Goal: Information Seeking & Learning: Learn about a topic

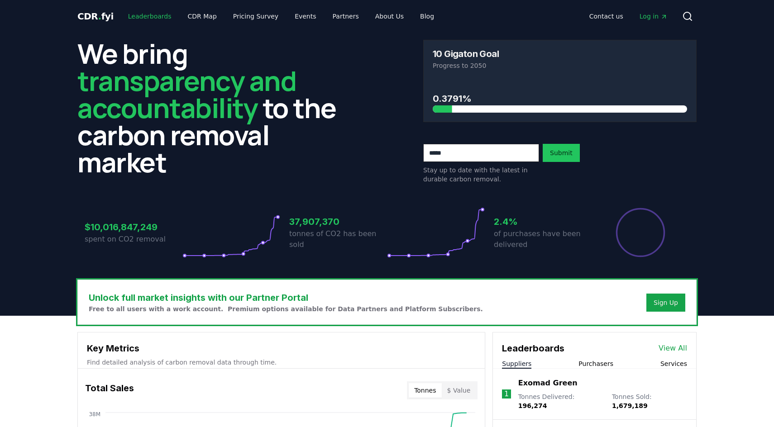
click at [150, 15] on link "Leaderboards" at bounding box center [150, 16] width 58 height 16
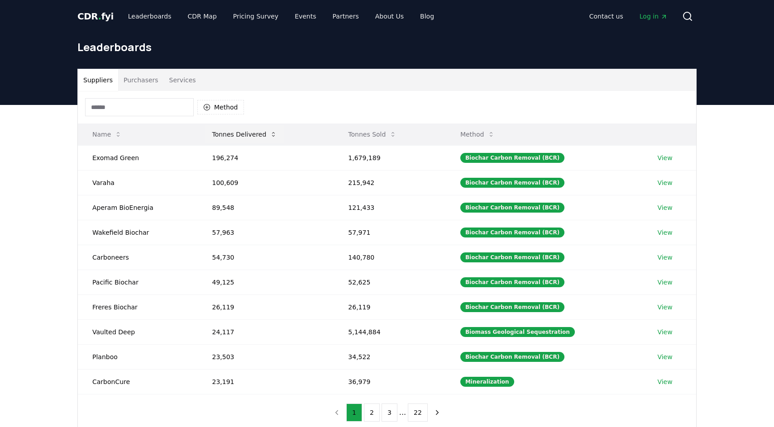
click at [228, 131] on button "Tonnes Delivered" at bounding box center [245, 134] width 80 height 18
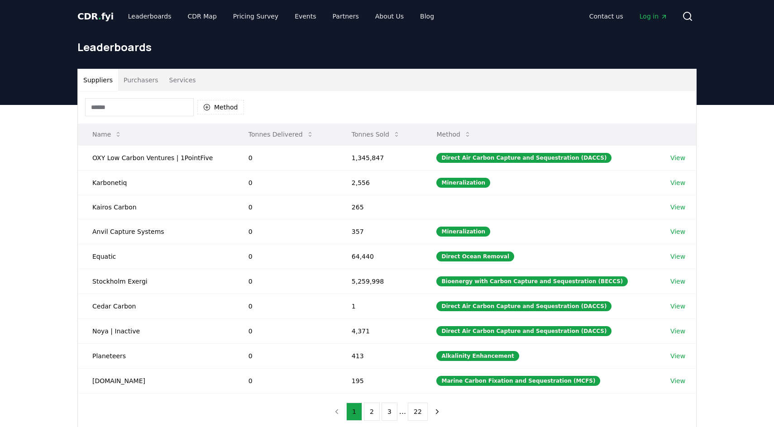
click at [229, 131] on th "Name" at bounding box center [156, 135] width 156 height 22
click at [266, 131] on button "Tonnes Delivered" at bounding box center [281, 134] width 80 height 18
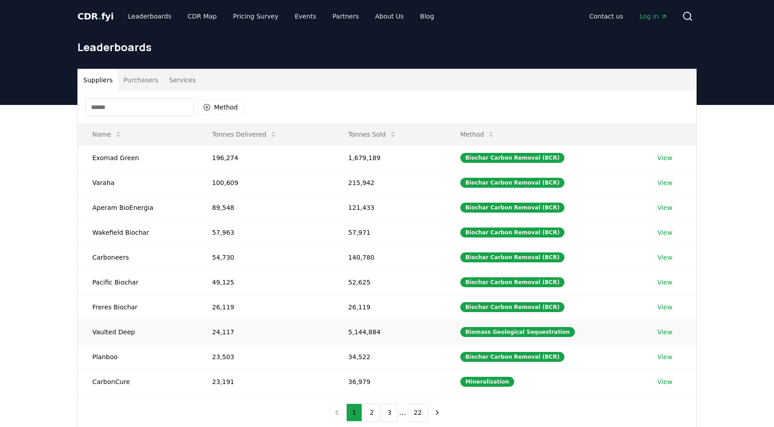
click at [667, 330] on link "View" at bounding box center [664, 332] width 15 height 9
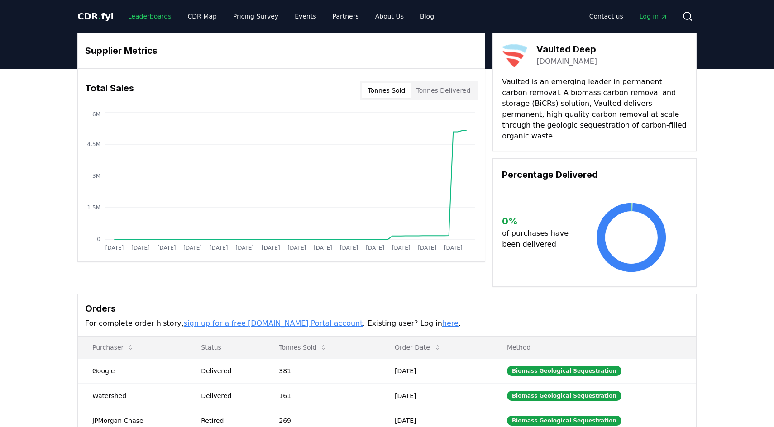
click at [139, 10] on link "Leaderboards" at bounding box center [150, 16] width 58 height 16
